Goal: Task Accomplishment & Management: Manage account settings

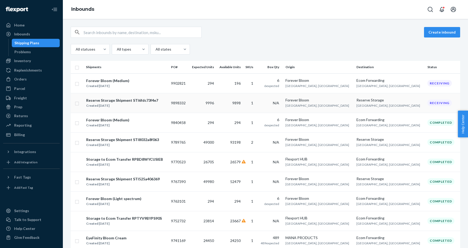
click at [279, 103] on span "N/A" at bounding box center [276, 103] width 6 height 4
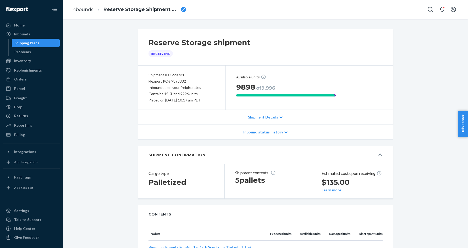
click at [280, 116] on icon at bounding box center [280, 117] width 3 height 4
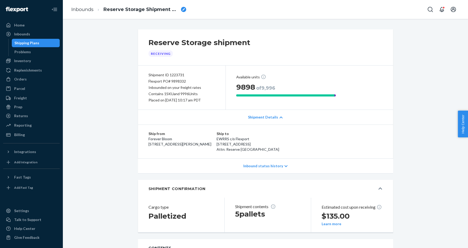
click at [280, 116] on icon at bounding box center [280, 117] width 3 height 4
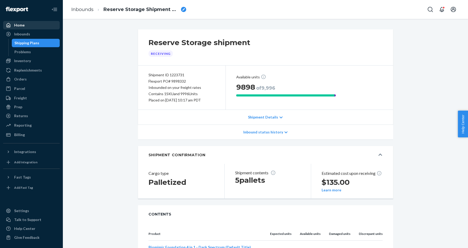
click at [23, 25] on div "Home" at bounding box center [19, 25] width 10 height 5
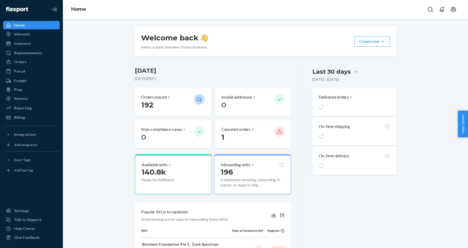
click at [21, 39] on ul "Home Inbounds Shipping Plans Problems Inventory Products Replenishments Orders …" at bounding box center [31, 71] width 57 height 101
click at [23, 34] on div "Inbounds" at bounding box center [22, 33] width 16 height 5
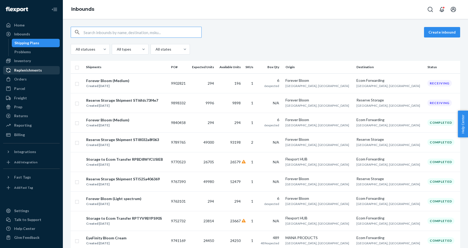
click at [26, 70] on div "Replenishments" at bounding box center [28, 70] width 28 height 5
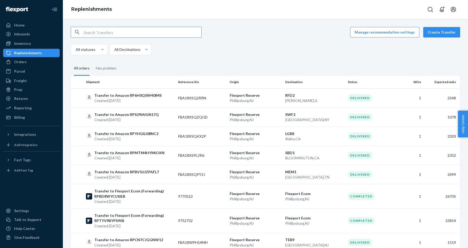
click at [143, 33] on input "text" at bounding box center [142, 32] width 118 height 10
click at [439, 32] on button "Create Transfer" at bounding box center [441, 32] width 37 height 10
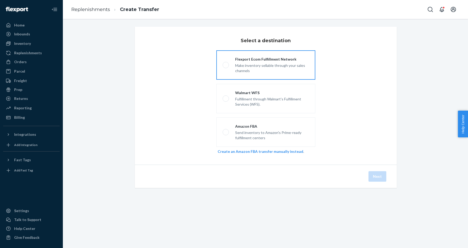
click at [240, 66] on div "Make inventory sellable through your sales channels" at bounding box center [272, 68] width 74 height 12
click at [226, 66] on input "Flexport Ecom Fulfillment Network Make inventory sellable through your sales ch…" at bounding box center [223, 64] width 3 height 3
radio input "true"
click at [378, 176] on button "Next" at bounding box center [377, 176] width 18 height 10
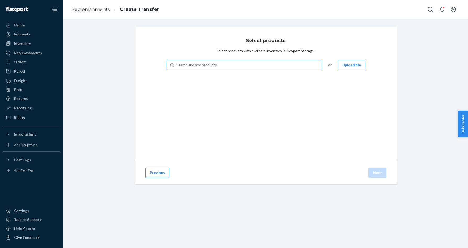
click at [210, 65] on div "Search and add products" at bounding box center [196, 64] width 41 height 5
click at [177, 65] on input "Search and add products" at bounding box center [176, 64] width 1 height 5
type input "F100"
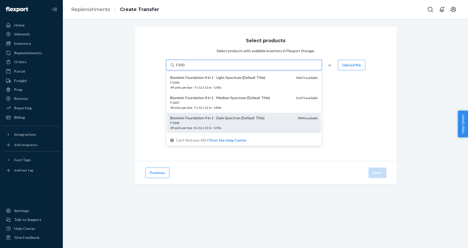
click at [216, 117] on div "Biomimic Foundation 4 in 1 - Dark Spectrum (Default Title)" at bounding box center [232, 117] width 124 height 5
click at [185, 68] on input "F100" at bounding box center [180, 64] width 9 height 5
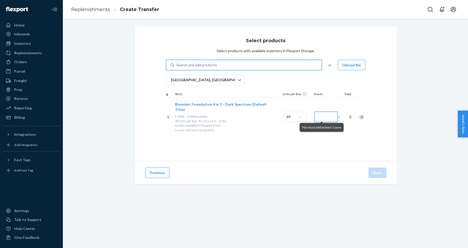
click at [320, 115] on input "Number of boxes" at bounding box center [325, 116] width 23 height 10
click at [321, 113] on input "150" at bounding box center [325, 116] width 23 height 10
click at [323, 114] on input "120" at bounding box center [325, 116] width 23 height 10
click at [317, 138] on div "Select products Select products with available inventory in Flexport Storage. S…" at bounding box center [266, 94] width 262 height 134
click at [325, 114] on input "125" at bounding box center [325, 116] width 23 height 10
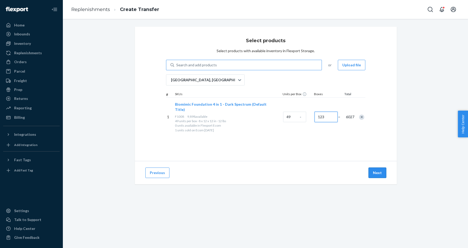
type input "123"
click at [375, 171] on button "Next" at bounding box center [377, 172] width 18 height 10
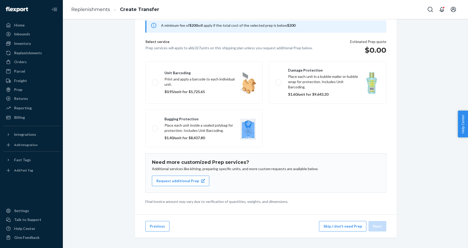
scroll to position [19, 0]
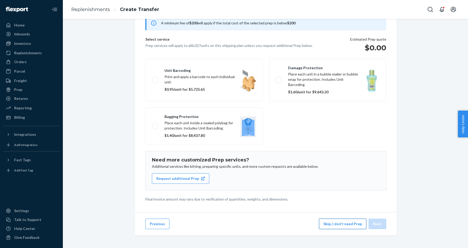
click at [334, 224] on button "Skip, I don't need Prep" at bounding box center [342, 223] width 47 height 10
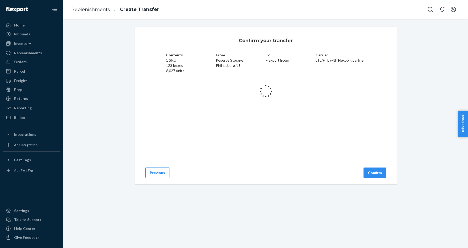
scroll to position [0, 0]
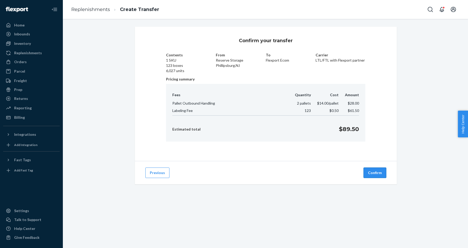
click at [373, 174] on button "Confirm" at bounding box center [374, 172] width 23 height 10
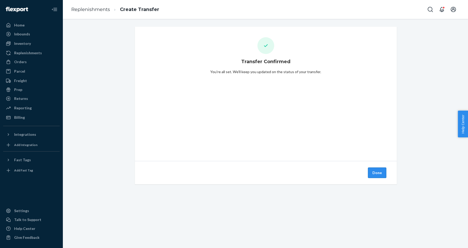
click at [379, 174] on button "Done" at bounding box center [377, 172] width 18 height 10
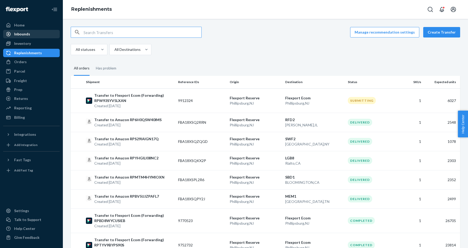
click at [21, 36] on div "Inbounds" at bounding box center [22, 33] width 16 height 5
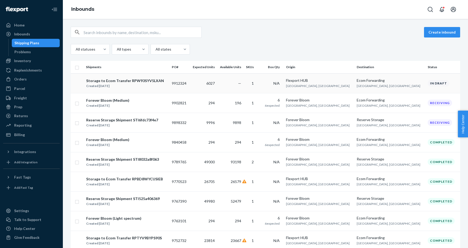
click at [144, 80] on div "Storage to Ecom Transfer RPW93SYV5LXAN" at bounding box center [125, 80] width 78 height 5
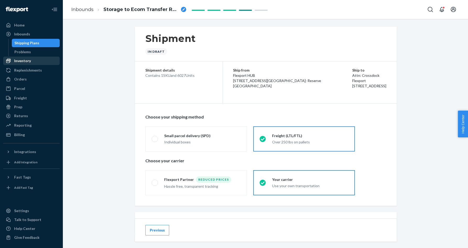
click at [24, 62] on div "Inventory" at bounding box center [22, 60] width 17 height 5
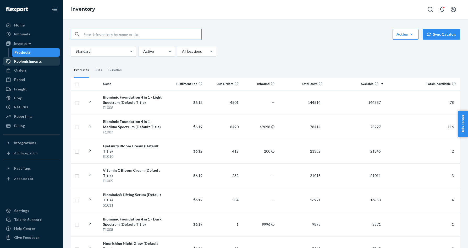
click at [32, 61] on div "Replenishments" at bounding box center [28, 61] width 28 height 5
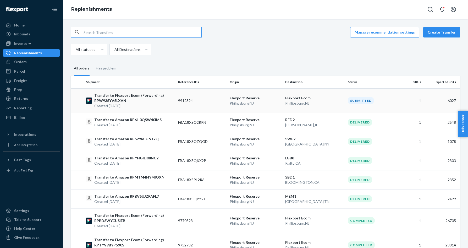
click at [259, 101] on p "[GEOGRAPHIC_DATA] , [GEOGRAPHIC_DATA]" at bounding box center [255, 103] width 51 height 5
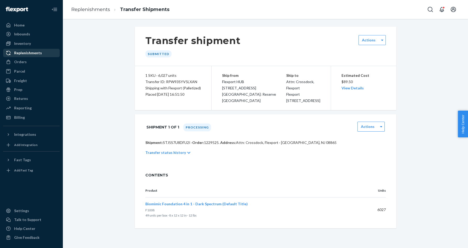
click at [21, 55] on div "Replenishments" at bounding box center [31, 52] width 55 height 7
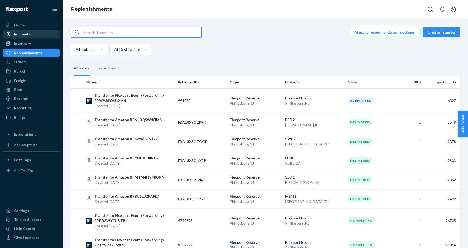
click at [28, 34] on div "Inbounds" at bounding box center [22, 33] width 16 height 5
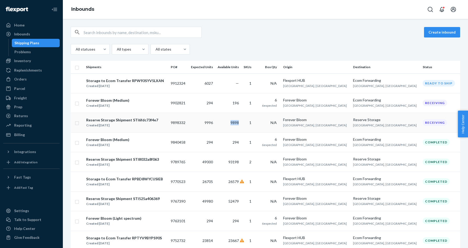
drag, startPoint x: 263, startPoint y: 123, endPoint x: 273, endPoint y: 123, distance: 10.2
click at [241, 123] on td "9898" at bounding box center [228, 123] width 26 height 20
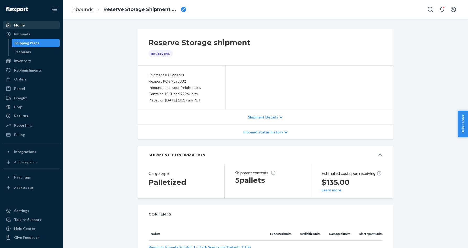
click at [23, 26] on div "Home" at bounding box center [19, 25] width 10 height 5
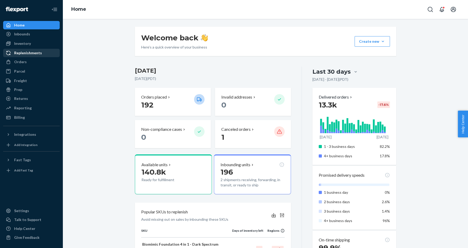
click at [23, 55] on div "Replenishments" at bounding box center [28, 52] width 28 height 5
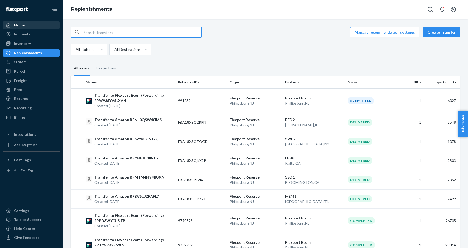
click at [18, 24] on div "Home" at bounding box center [19, 25] width 10 height 5
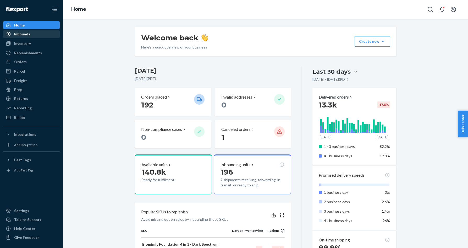
click at [26, 36] on div "Inbounds" at bounding box center [22, 33] width 16 height 5
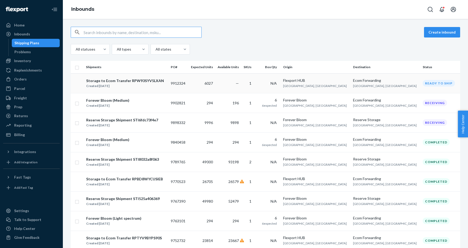
click at [396, 84] on td "Ecom Forwarding [GEOGRAPHIC_DATA], [GEOGRAPHIC_DATA]" at bounding box center [386, 83] width 70 height 20
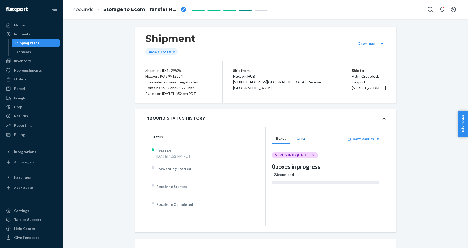
click at [302, 140] on button "Units" at bounding box center [300, 138] width 17 height 10
click at [283, 138] on button "Boxes" at bounding box center [281, 138] width 19 height 10
click at [24, 25] on div "Home" at bounding box center [31, 24] width 55 height 7
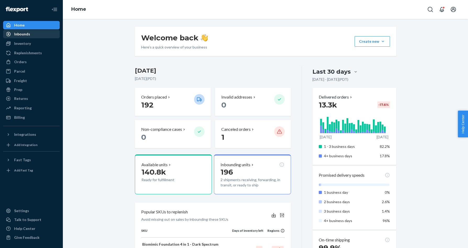
click at [24, 35] on div "Inbounds" at bounding box center [22, 33] width 16 height 5
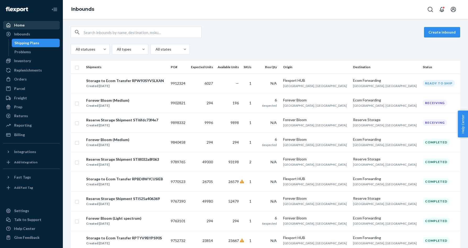
click at [23, 26] on div "Home" at bounding box center [19, 25] width 10 height 5
